Goal: Navigation & Orientation: Find specific page/section

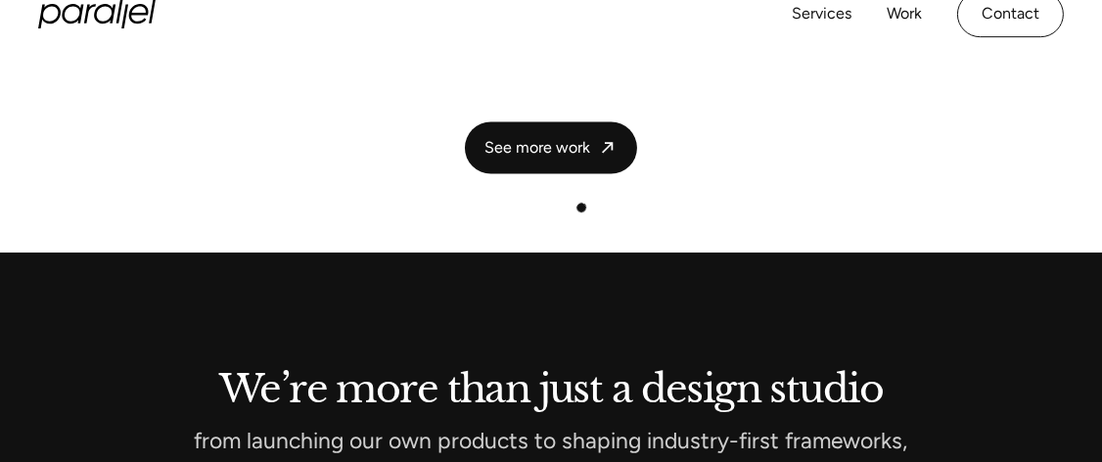
scroll to position [4011, 0]
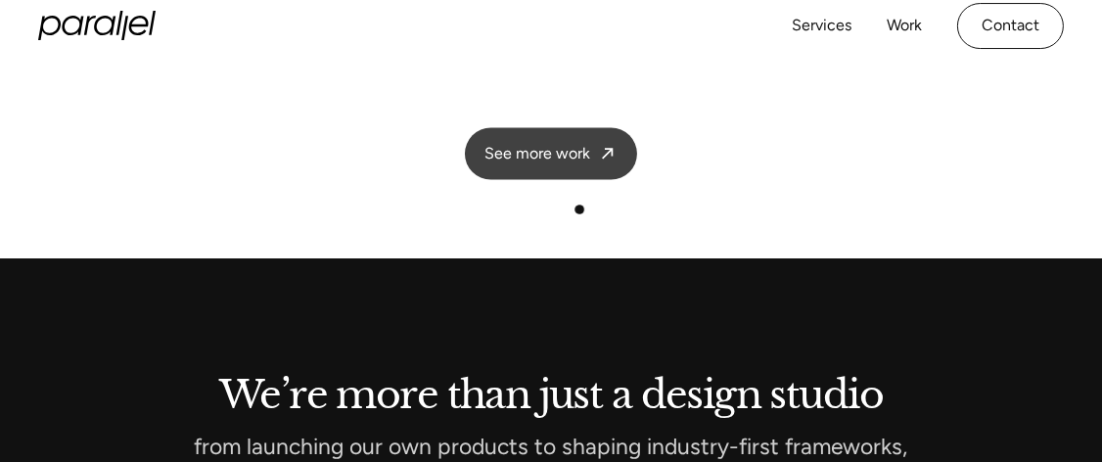
click at [576, 136] on link "See more work" at bounding box center [551, 154] width 172 height 52
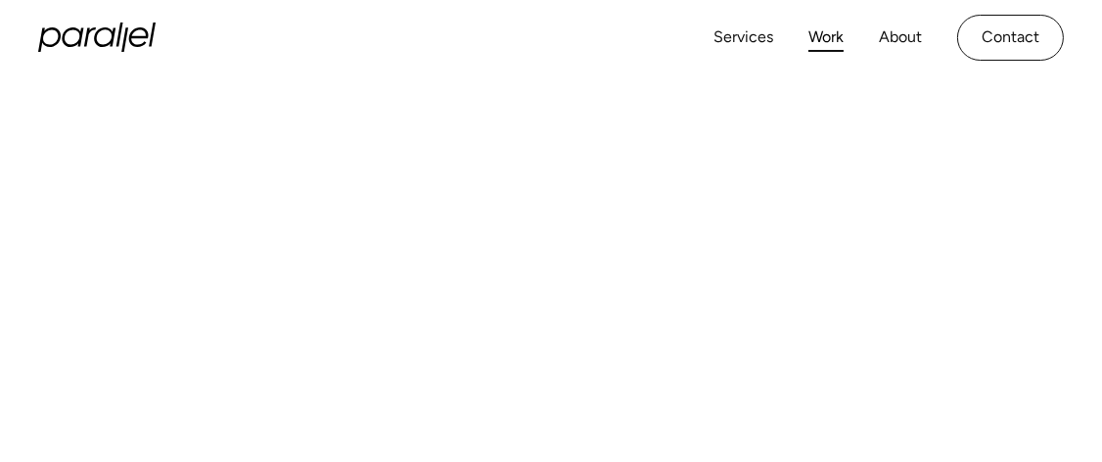
scroll to position [782, 0]
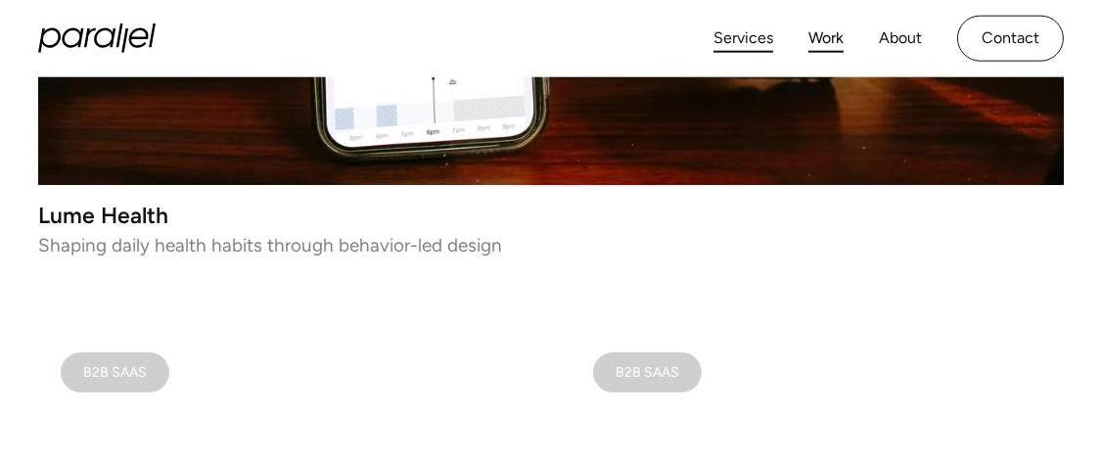
click at [750, 46] on link "Services" at bounding box center [743, 38] width 60 height 28
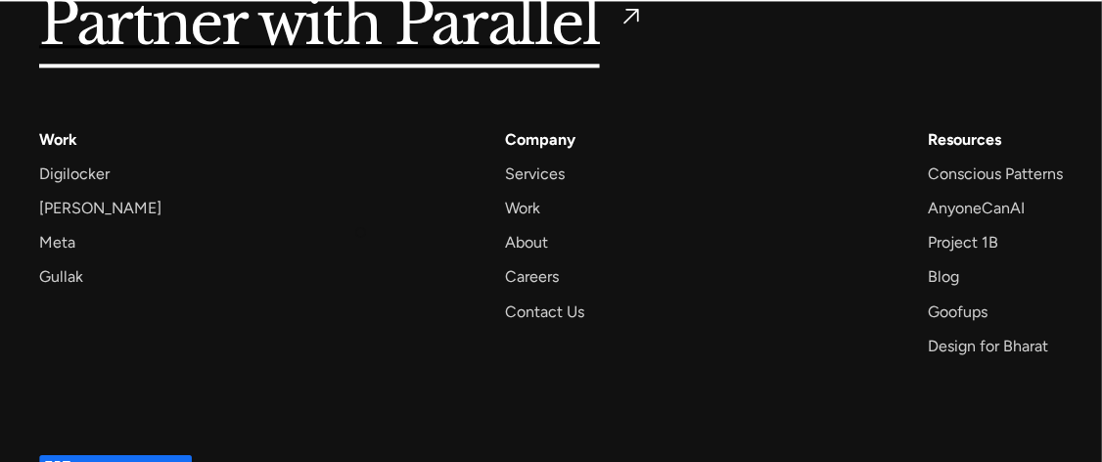
scroll to position [5936, 0]
